Goal: Transaction & Acquisition: Book appointment/travel/reservation

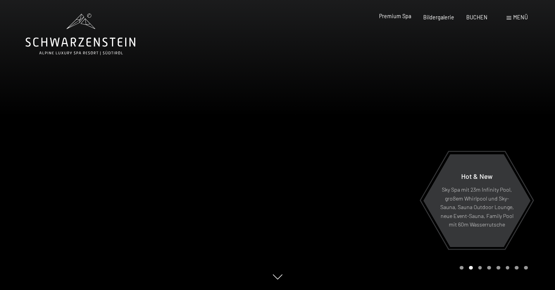
click at [399, 16] on span "Premium Spa" at bounding box center [395, 16] width 32 height 7
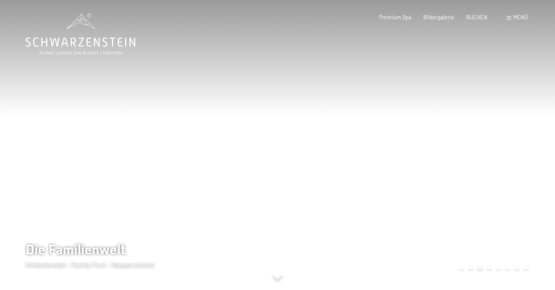
click at [324, 169] on div at bounding box center [415, 145] width 277 height 290
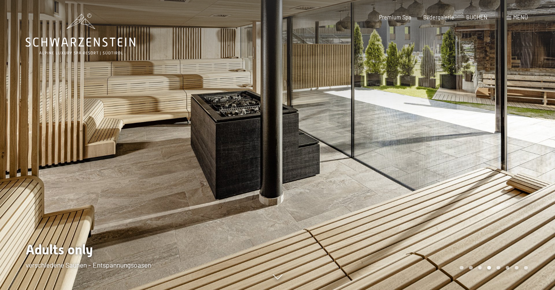
click at [332, 161] on div at bounding box center [415, 145] width 277 height 290
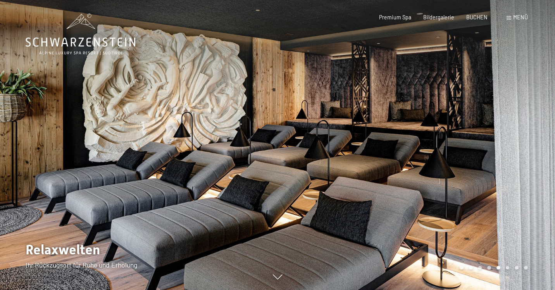
click at [332, 161] on div at bounding box center [415, 145] width 277 height 290
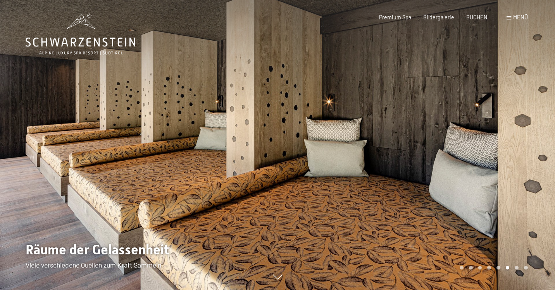
click at [332, 161] on div at bounding box center [415, 145] width 277 height 290
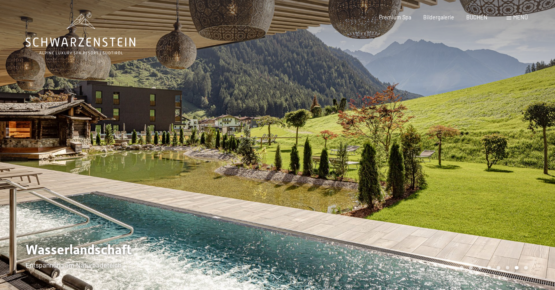
click at [332, 161] on div at bounding box center [415, 145] width 277 height 290
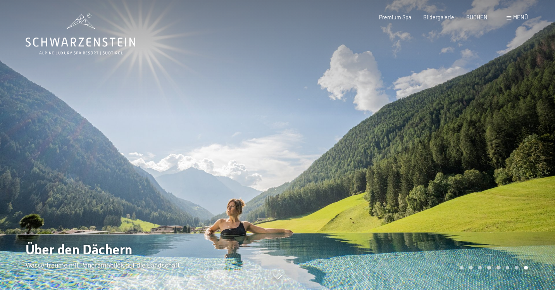
click at [332, 160] on div at bounding box center [415, 145] width 277 height 290
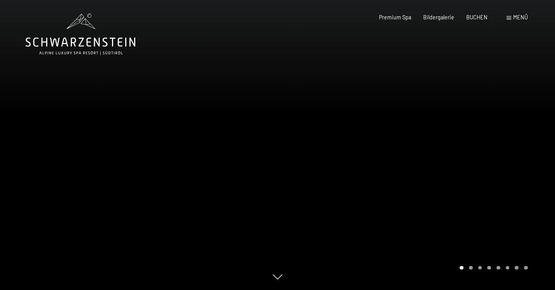
click at [332, 160] on div at bounding box center [415, 145] width 277 height 290
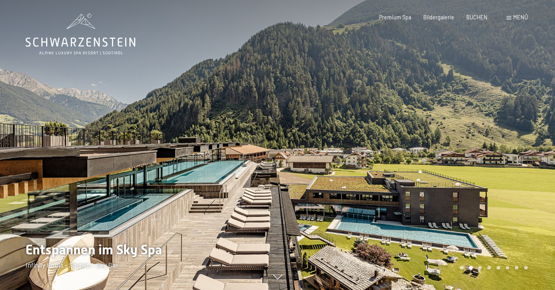
click at [332, 160] on div at bounding box center [415, 145] width 277 height 290
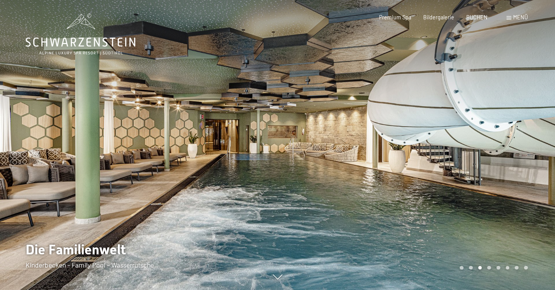
click at [332, 160] on div at bounding box center [415, 145] width 277 height 290
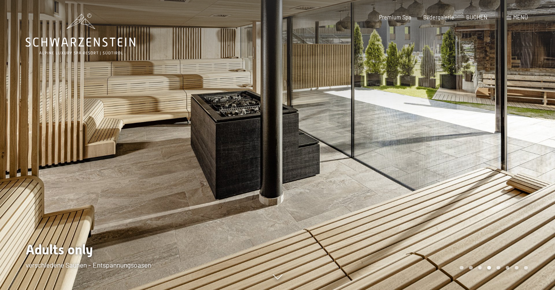
click at [332, 160] on div at bounding box center [415, 145] width 277 height 290
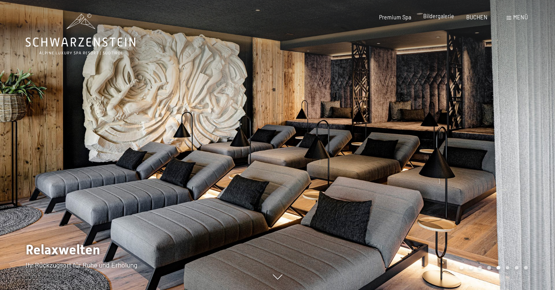
click at [437, 21] on div "Premium Spa Bildergalerie BUCHEN" at bounding box center [427, 18] width 145 height 8
click at [437, 20] on div "Bildergalerie" at bounding box center [438, 16] width 31 height 8
click at [438, 16] on span "Bildergalerie" at bounding box center [438, 16] width 31 height 7
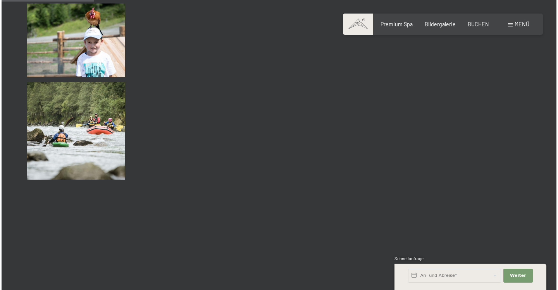
scroll to position [1305, 0]
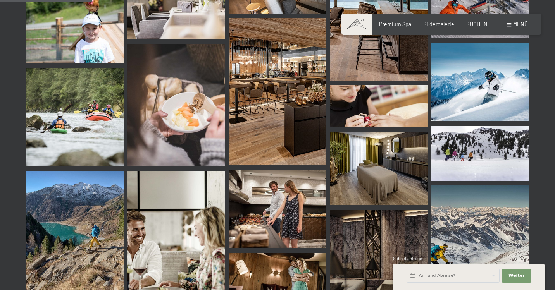
click at [515, 26] on span "Menü" at bounding box center [520, 24] width 15 height 7
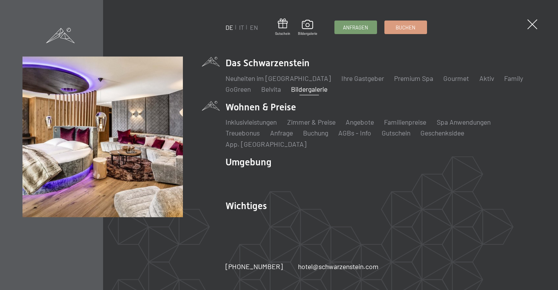
click at [251, 111] on li "Wohnen & Preise Inklusivleistungen Zimmer & Preise Liste Angebote Liste Familie…" at bounding box center [381, 125] width 310 height 48
click at [321, 126] on link "Zimmer & Preise" at bounding box center [311, 122] width 48 height 9
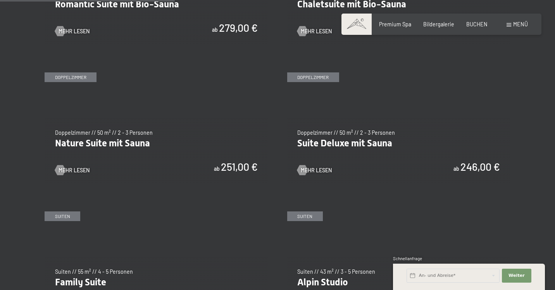
scroll to position [677, 0]
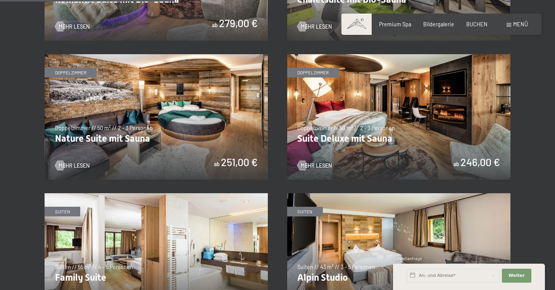
click at [387, 136] on img at bounding box center [398, 117] width 223 height 126
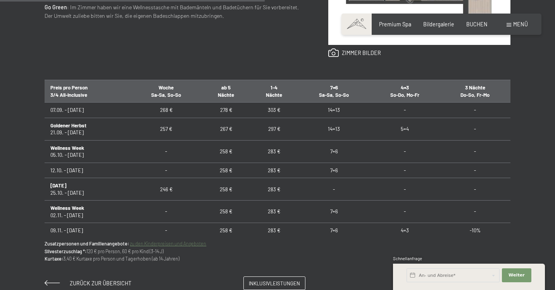
scroll to position [446, 0]
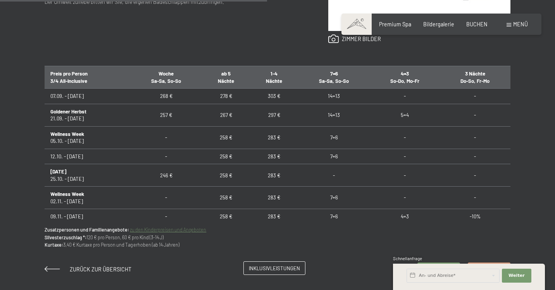
click at [299, 265] on span "Inklusivleistungen" at bounding box center [274, 268] width 51 height 7
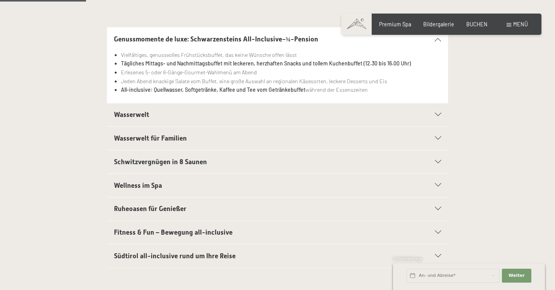
scroll to position [208, 0]
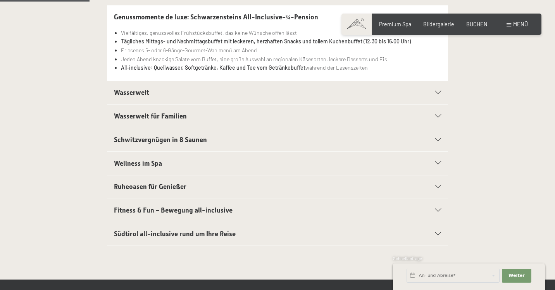
click at [132, 89] on span "Wasserwelt" at bounding box center [131, 93] width 35 height 8
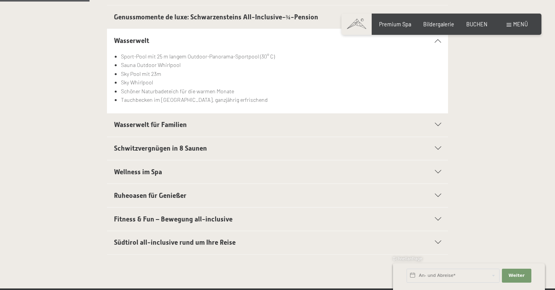
click at [153, 124] on span "Wasserwelt für Familien" at bounding box center [150, 125] width 73 height 8
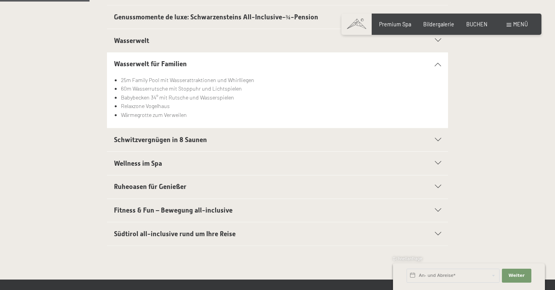
click at [154, 139] on span "Schwitzvergnügen in 8 Saunen" at bounding box center [160, 140] width 93 height 8
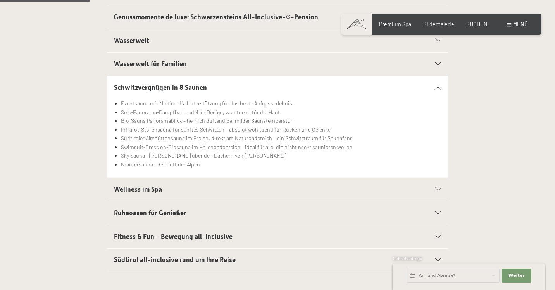
click at [152, 211] on span "Ruheoasen für Genießer" at bounding box center [150, 213] width 72 height 8
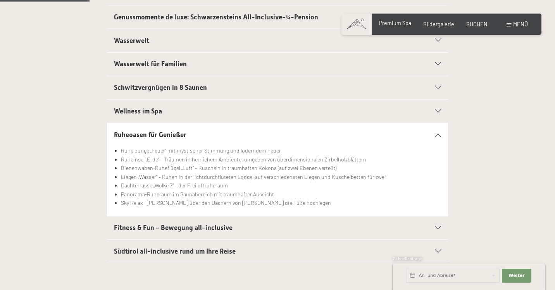
click at [394, 22] on span "Premium Spa" at bounding box center [395, 23] width 32 height 7
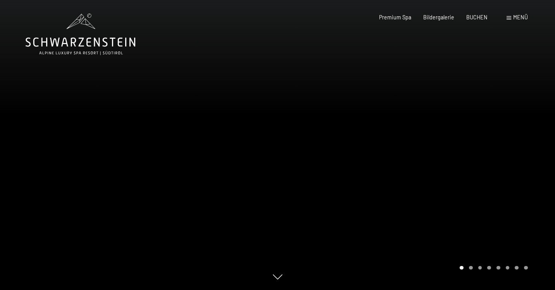
click at [394, 21] on div "Buchen Anfragen Premium Spa Bildergalerie BUCHEN Menü DE IT EN Gutschein Bilder…" at bounding box center [441, 18] width 172 height 8
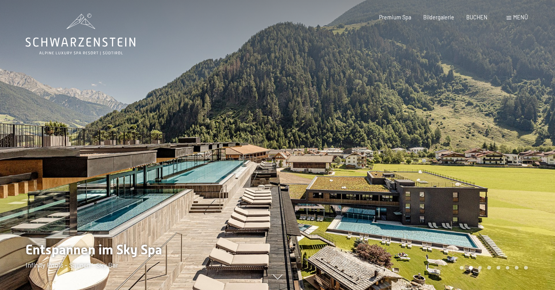
click at [427, 118] on div at bounding box center [415, 145] width 277 height 290
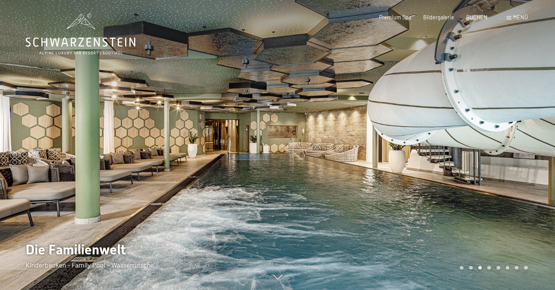
click at [427, 118] on div at bounding box center [415, 145] width 277 height 290
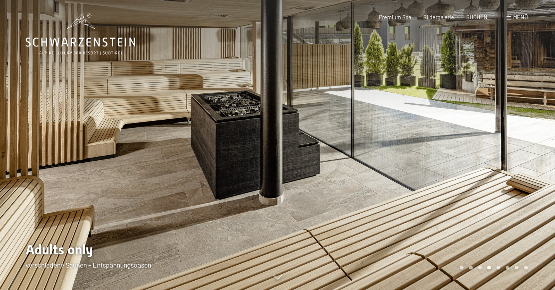
click at [427, 118] on div at bounding box center [415, 145] width 277 height 290
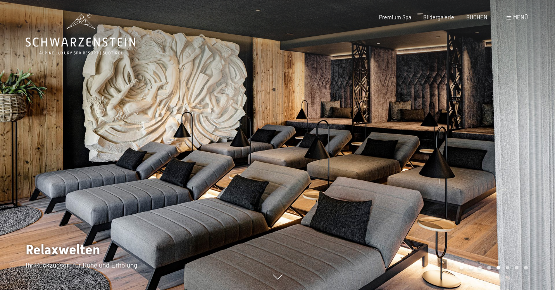
click at [427, 118] on div at bounding box center [415, 145] width 277 height 290
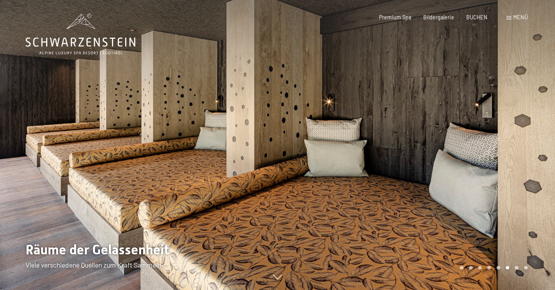
click at [427, 118] on div at bounding box center [415, 145] width 277 height 290
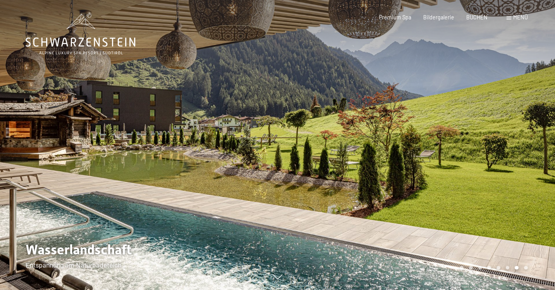
click at [427, 118] on div at bounding box center [415, 145] width 277 height 290
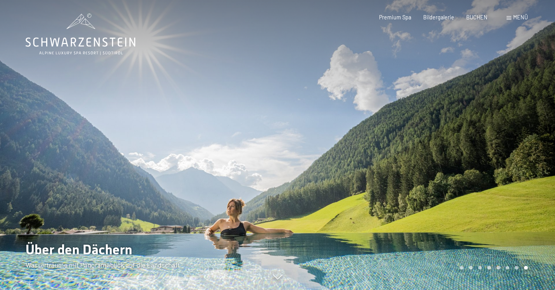
click at [427, 118] on div at bounding box center [415, 145] width 277 height 290
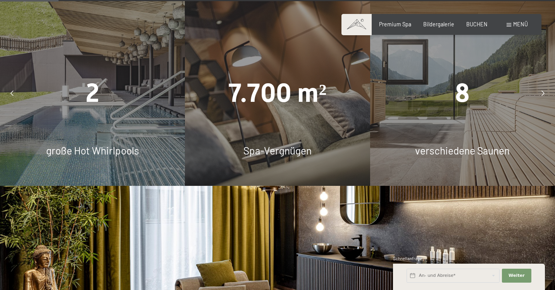
scroll to position [522, 0]
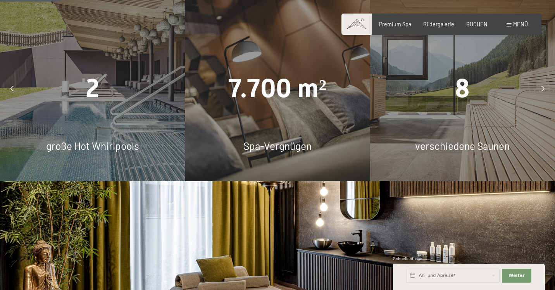
click at [488, 71] on div "8" at bounding box center [462, 89] width 185 height 36
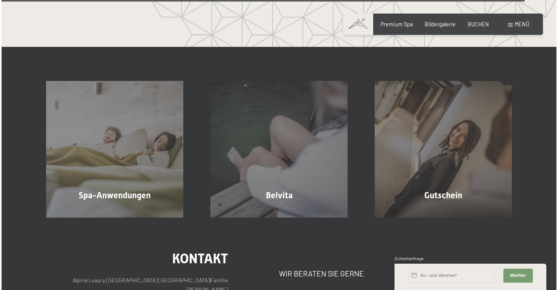
scroll to position [3957, 0]
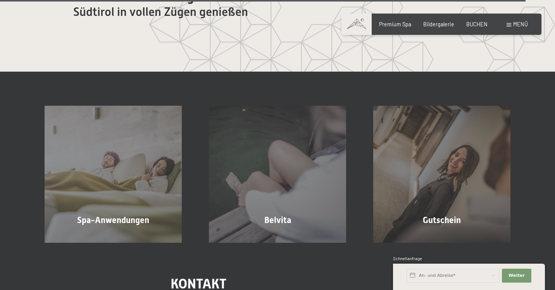
click at [512, 26] on div "Menü" at bounding box center [516, 25] width 21 height 8
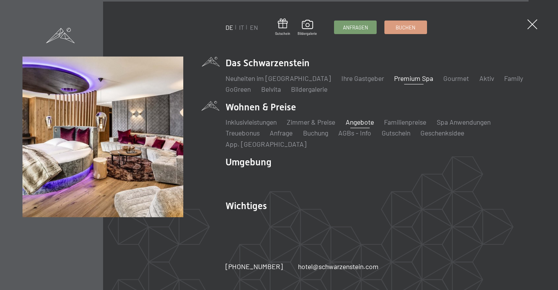
click at [358, 126] on link "Angebote" at bounding box center [360, 122] width 28 height 9
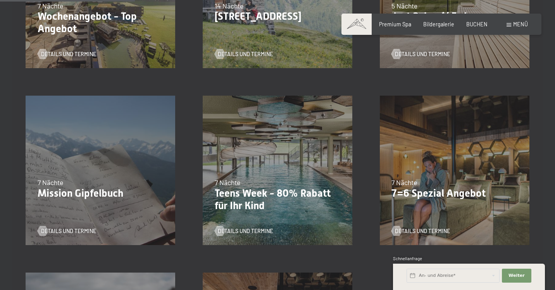
scroll to position [320, 0]
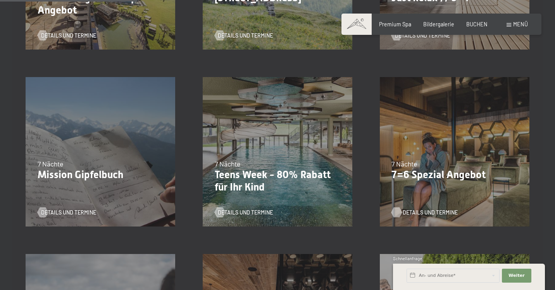
click at [408, 212] on span "Details und Termine" at bounding box center [430, 213] width 55 height 8
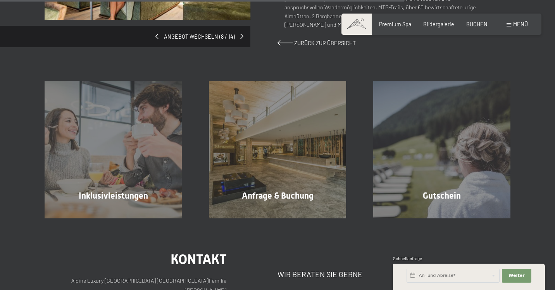
scroll to position [598, 0]
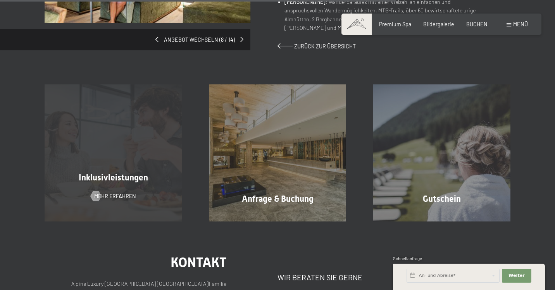
click at [130, 103] on div "Inklusivleistungen Mehr erfahren" at bounding box center [113, 152] width 164 height 137
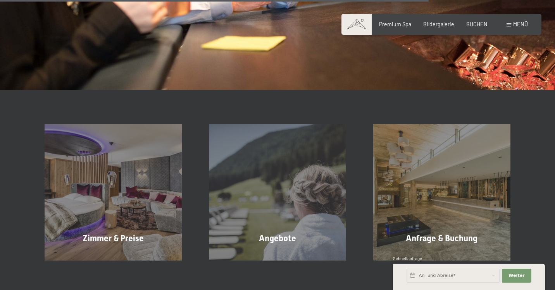
scroll to position [1023, 0]
